Goal: Check status: Check status

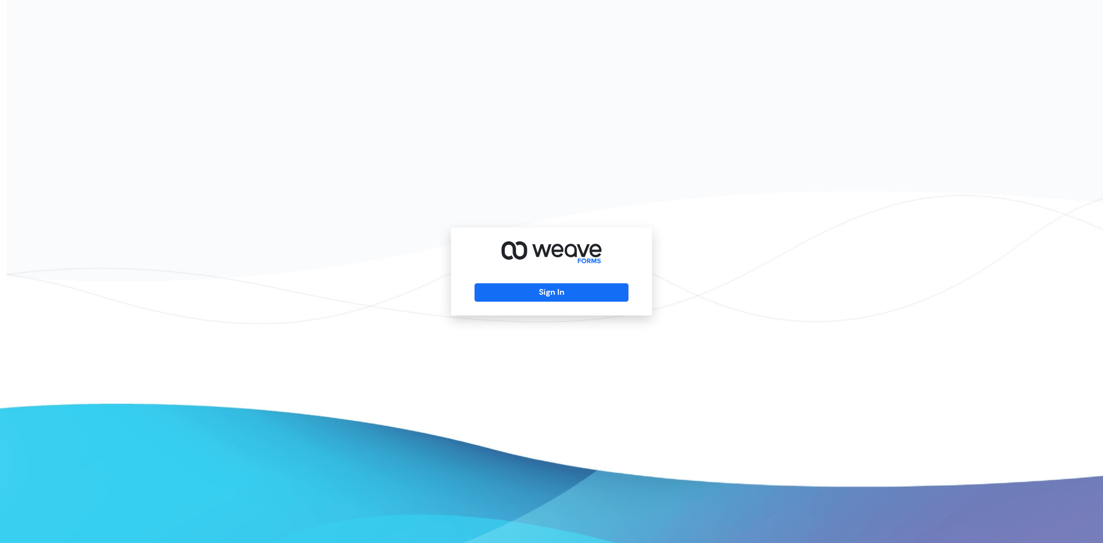
click at [699, 245] on div "Sign In" at bounding box center [551, 271] width 1103 height 543
click at [535, 282] on div "Sign In" at bounding box center [551, 272] width 201 height 88
click at [527, 288] on button "Sign In" at bounding box center [551, 292] width 153 height 18
